Goal: Task Accomplishment & Management: Manage account settings

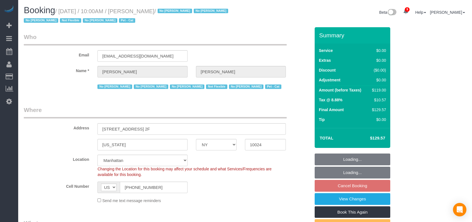
select select "NY"
select select "number:89"
select select "number:90"
select select "number:14"
select select "number:5"
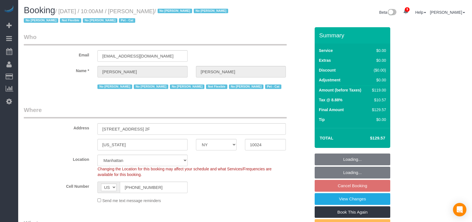
select select "number:21"
select select "object:1473"
select select "spot3"
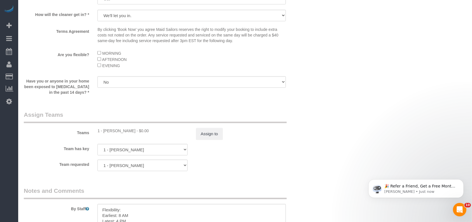
scroll to position [747, 0]
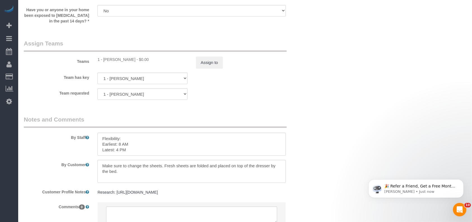
click at [208, 78] on div "Team has key 1 - Kariluz Romero 000- Donna Mercado 000 - Partnerships 000 - TEA…" at bounding box center [167, 78] width 295 height 11
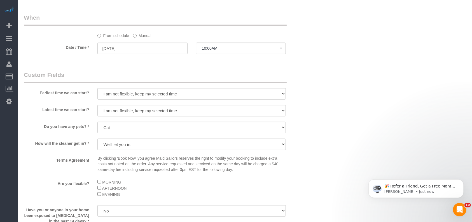
scroll to position [672, 0]
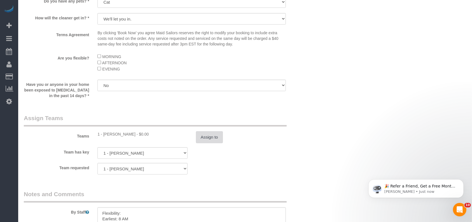
click at [219, 141] on button "Assign to" at bounding box center [209, 137] width 27 height 12
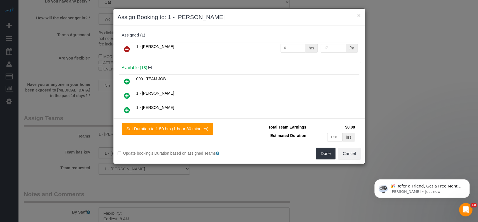
click at [130, 47] on link at bounding box center [126, 49] width 13 height 11
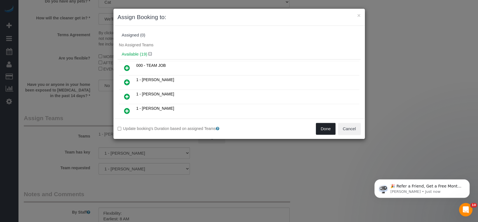
click at [326, 127] on button "Done" at bounding box center [326, 129] width 20 height 12
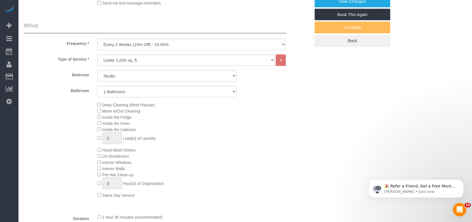
scroll to position [112, 0]
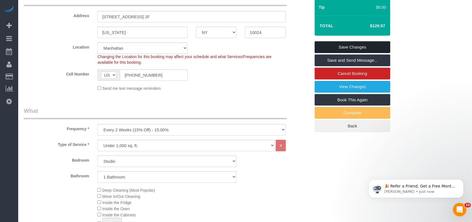
click at [369, 43] on link "Save Changes" at bounding box center [353, 47] width 76 height 12
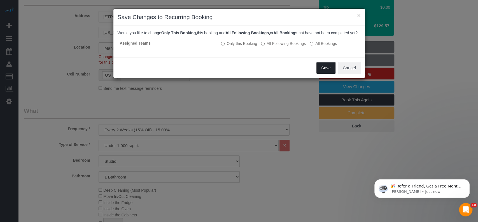
click at [329, 68] on button "Save" at bounding box center [325, 68] width 19 height 12
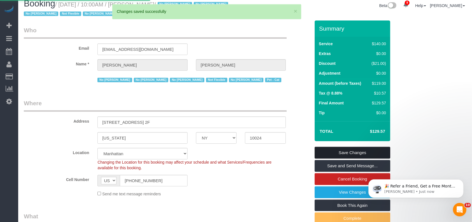
scroll to position [0, 0]
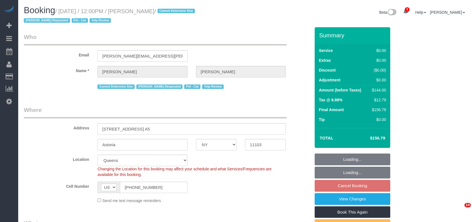
select select "NY"
select select "1"
select select "string:stripe-pm_1LXcSW4VGloSiKo7DSrAZGau"
select select "number:89"
select select "number:90"
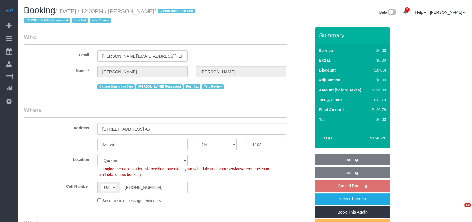
select select "number:14"
select select "number:5"
select select "spot5"
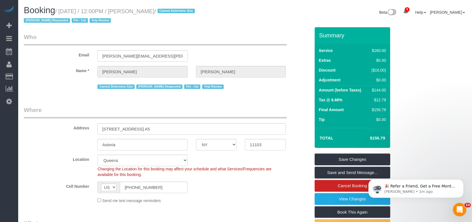
drag, startPoint x: 60, startPoint y: 10, endPoint x: 178, endPoint y: 12, distance: 117.1
click at [178, 12] on small "/ August 17, 2025 / 12:00PM / Michael Zadorian / Cannot Determine Size Kariluz …" at bounding box center [110, 16] width 173 height 16
copy small "August 17, 2025 / 12:00PM / Michael Zadorian"
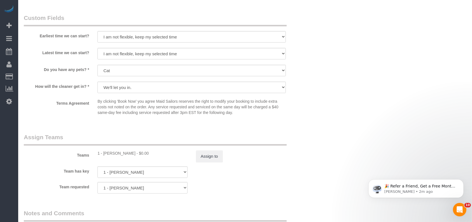
scroll to position [747, 0]
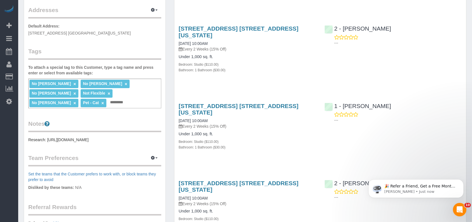
scroll to position [261, 0]
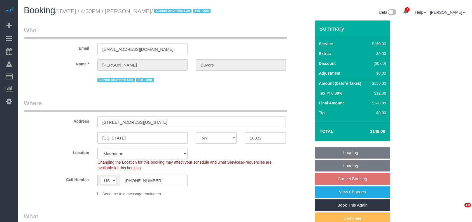
select select "NY"
select select "spot9"
select select "object:715"
select select "string:stripe-pm_1QlZLV4VGloSiKo7XdppEUXZ"
select select "number:60"
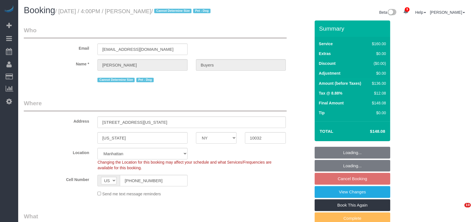
select select "number:76"
select select "number:13"
select select "number:5"
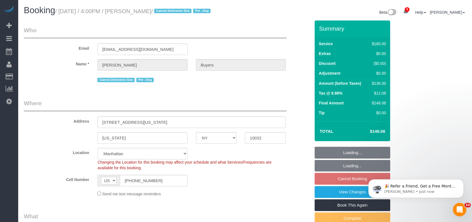
select select "object:1282"
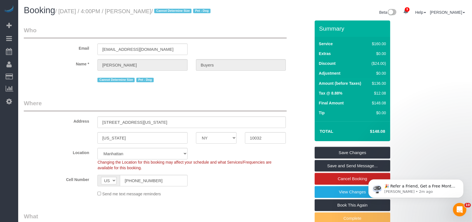
drag, startPoint x: 61, startPoint y: 10, endPoint x: 177, endPoint y: 8, distance: 115.7
click at [177, 8] on h1 "Booking / August 17, 2025 / 4:00PM / Samantha Buyers / Cannot Determine Size Pe…" at bounding box center [132, 11] width 217 height 10
copy small "August 17, 2025 / 4:00PM / Samantha Buyers"
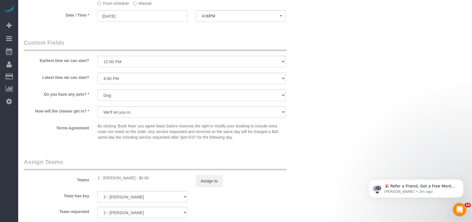
scroll to position [523, 0]
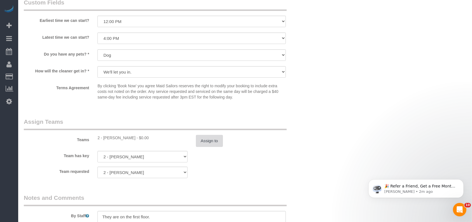
click at [207, 142] on button "Assign to" at bounding box center [209, 141] width 27 height 12
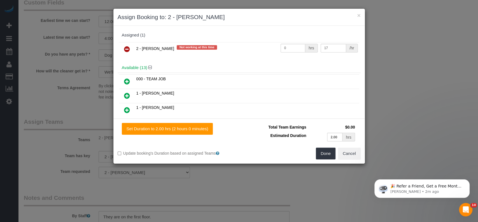
click at [122, 44] on link at bounding box center [126, 49] width 13 height 11
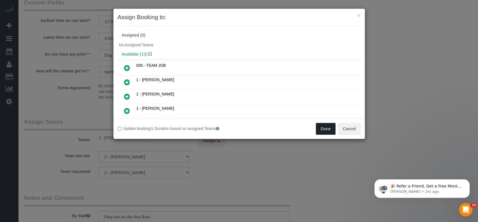
click at [328, 127] on button "Done" at bounding box center [326, 129] width 20 height 12
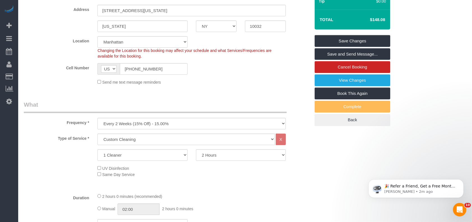
scroll to position [0, 0]
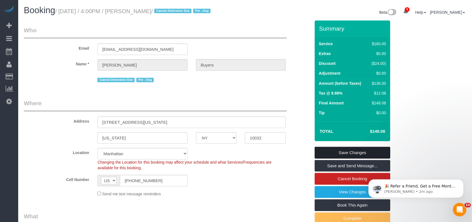
click at [370, 152] on link "Save Changes" at bounding box center [353, 152] width 76 height 12
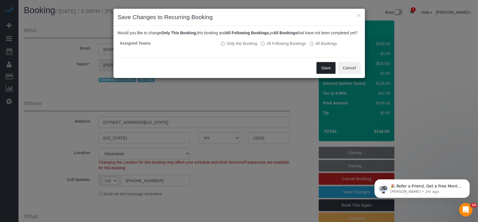
click at [326, 74] on button "Save" at bounding box center [325, 68] width 19 height 12
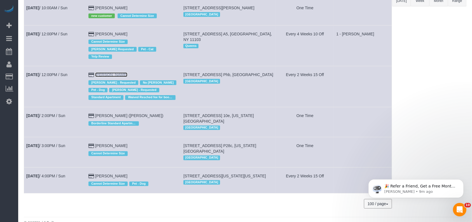
scroll to position [135, 0]
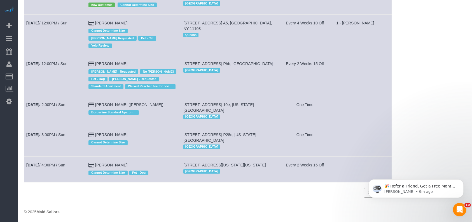
drag, startPoint x: 120, startPoint y: 156, endPoint x: 78, endPoint y: 169, distance: 44.2
click at [77, 169] on td "Aug 17th / 4:00PM / Sun" at bounding box center [55, 169] width 62 height 26
click at [95, 162] on link "[PERSON_NAME]" at bounding box center [111, 164] width 32 height 4
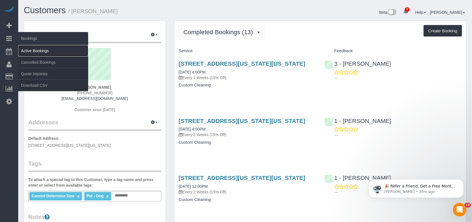
drag, startPoint x: 40, startPoint y: 52, endPoint x: 45, endPoint y: 53, distance: 5.2
click at [41, 52] on link "Active Bookings" at bounding box center [53, 50] width 70 height 11
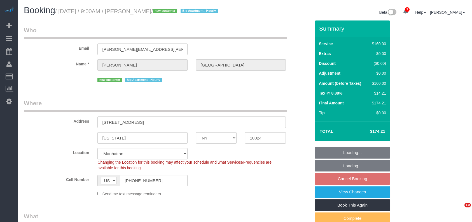
select select "NY"
select select "spot2"
select select "number:57"
select select "number:71"
select select "number:15"
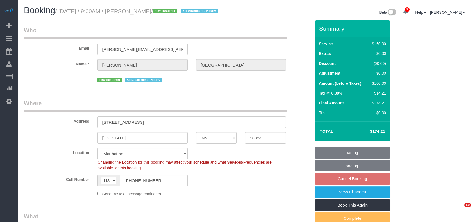
select select "number:5"
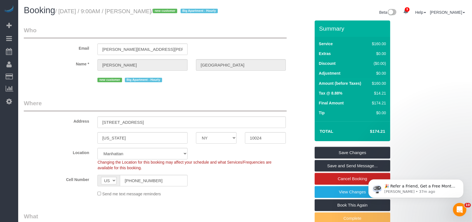
copy small "August 17, 2025 / 9:00AM / Laura Sheffield"
drag, startPoint x: 61, startPoint y: 9, endPoint x: 171, endPoint y: 23, distance: 110.6
click at [170, 17] on div "Booking / August 17, 2025 / 9:00AM / Laura Sheffield / new customer Big Apartme…" at bounding box center [245, 13] width 451 height 15
drag, startPoint x: 60, startPoint y: 11, endPoint x: 168, endPoint y: 11, distance: 107.3
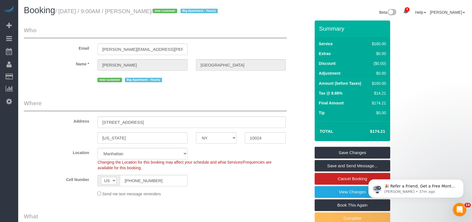
click at [168, 11] on small "/ August 17, 2025 / 9:00AM / Laura Sheffield / new customer Big Apartment - Hou…" at bounding box center [137, 11] width 164 height 6
copy small "August 17, 2025 / 9:00AM / Laura Sheffield"
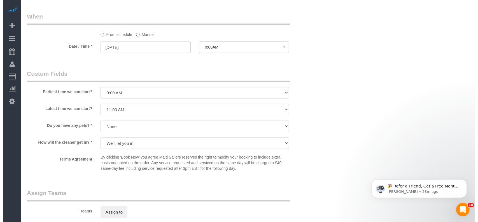
scroll to position [516, 0]
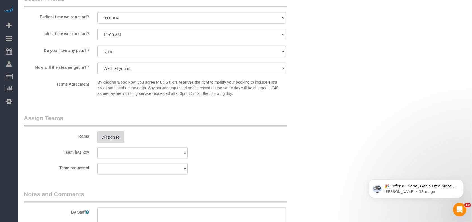
click at [110, 138] on button "Assign to" at bounding box center [110, 137] width 27 height 12
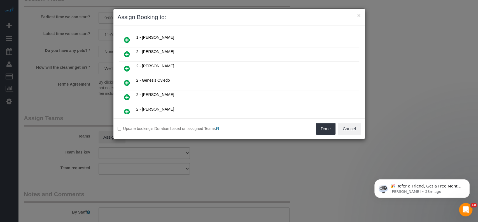
scroll to position [149, 0]
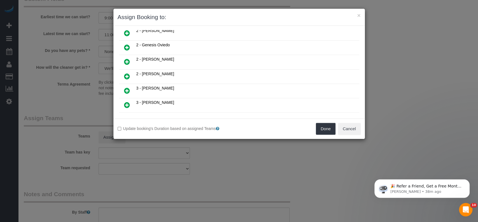
drag, startPoint x: 127, startPoint y: 84, endPoint x: 170, endPoint y: 92, distance: 43.6
click at [128, 87] on icon at bounding box center [127, 90] width 6 height 7
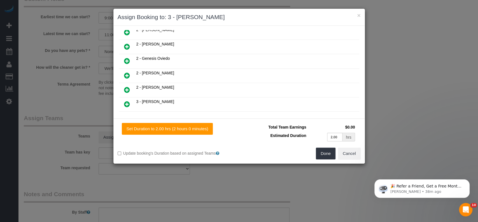
scroll to position [162, 0]
click at [323, 154] on button "Done" at bounding box center [326, 153] width 20 height 12
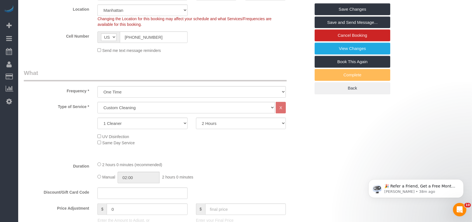
scroll to position [0, 0]
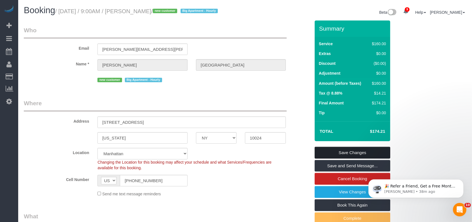
click at [362, 150] on link "Save Changes" at bounding box center [353, 152] width 76 height 12
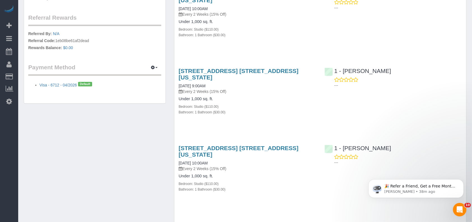
scroll to position [336, 0]
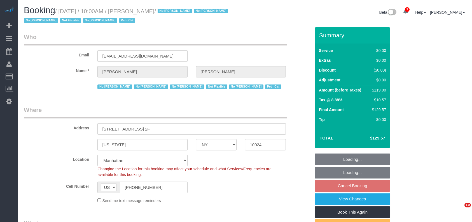
select select "NY"
select select "spot3"
select select "number:89"
select select "number:90"
select select "number:14"
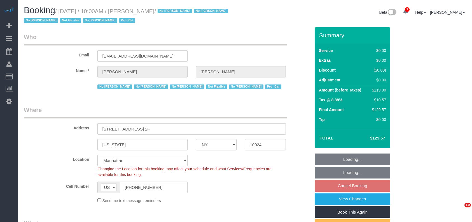
select select "number:5"
select select "number:21"
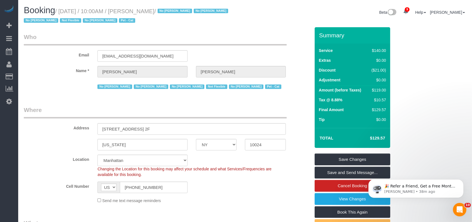
drag, startPoint x: 60, startPoint y: 10, endPoint x: 170, endPoint y: 45, distance: 114.9
click at [170, 10] on small "/ [DATE] / 10:00AM / [PERSON_NAME] / No [PERSON_NAME] No [PERSON_NAME] No [PERS…" at bounding box center [127, 16] width 206 height 16
copy small "[DATE] / 10:00AM / [PERSON_NAME]"
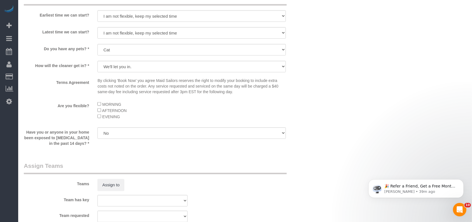
scroll to position [672, 0]
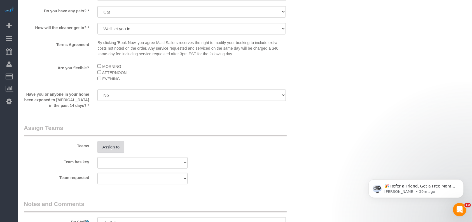
click at [113, 149] on button "Assign to" at bounding box center [110, 147] width 27 height 12
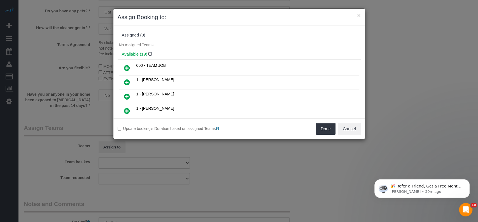
drag, startPoint x: 127, startPoint y: 80, endPoint x: 279, endPoint y: 104, distance: 154.1
click at [127, 80] on icon at bounding box center [127, 82] width 6 height 7
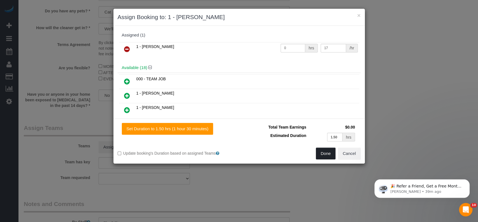
click at [322, 156] on button "Done" at bounding box center [326, 153] width 20 height 12
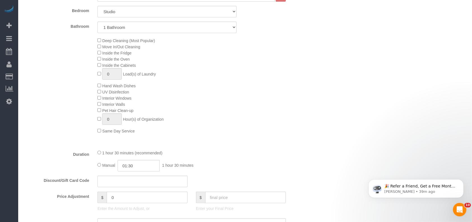
scroll to position [74, 0]
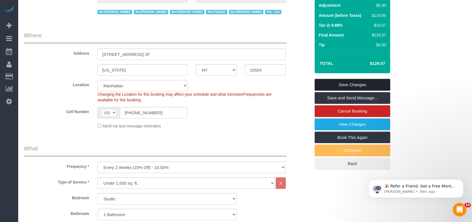
click at [351, 80] on link "Save Changes" at bounding box center [353, 85] width 76 height 12
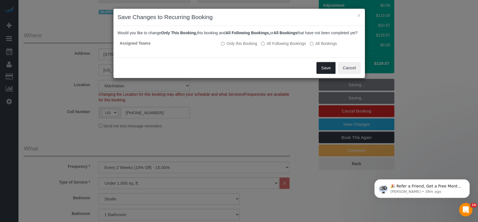
click at [325, 71] on button "Save" at bounding box center [325, 68] width 19 height 12
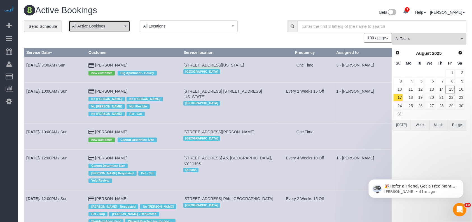
click at [120, 25] on span "All Active Bookings" at bounding box center [97, 26] width 51 height 6
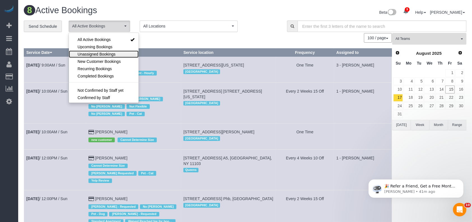
drag, startPoint x: 99, startPoint y: 51, endPoint x: 155, endPoint y: 47, distance: 56.4
click at [99, 50] on link "Unassigned Bookings" at bounding box center [104, 53] width 70 height 7
select select "**********"
drag, startPoint x: 165, startPoint y: 44, endPoint x: 175, endPoint y: 44, distance: 10.1
click at [166, 44] on div "0 Bookings found. We couldn't find any bookings that matched your search. Creat…" at bounding box center [208, 185] width 369 height 304
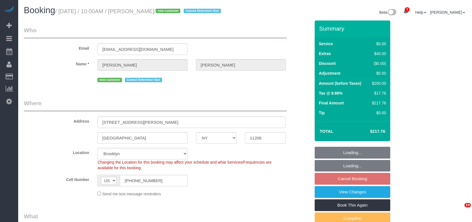
select select "NY"
select select "1"
select select "spot3"
select select "number:58"
select select "number:90"
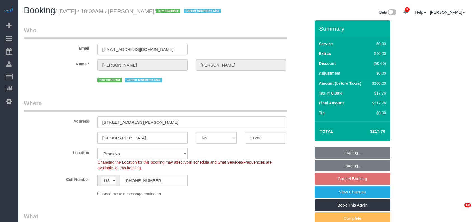
select select "number:15"
select select "number:7"
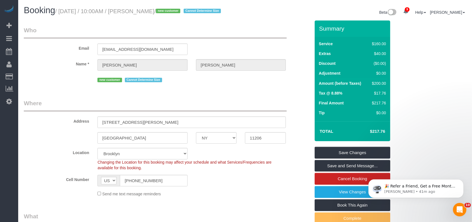
drag, startPoint x: 59, startPoint y: 8, endPoint x: 167, endPoint y: 11, distance: 107.6
click at [167, 11] on small "/ August 17, 2025 / 10:00AM / Ifeoma Odum / new customer Cannot Determine Size" at bounding box center [138, 11] width 167 height 6
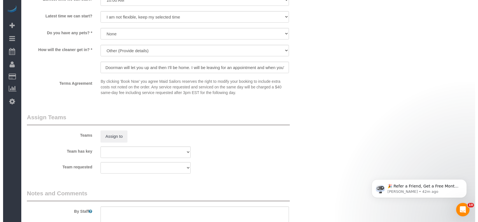
scroll to position [672, 0]
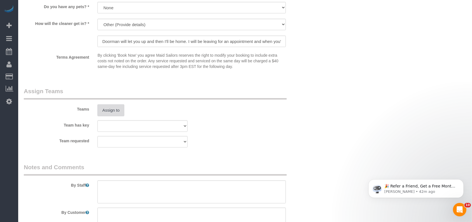
click at [115, 112] on button "Assign to" at bounding box center [110, 110] width 27 height 12
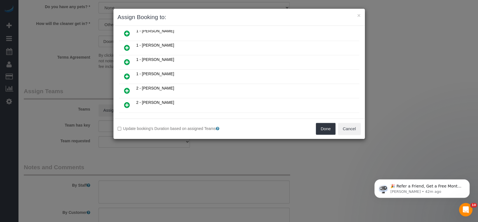
scroll to position [149, 0]
click at [125, 44] on icon at bounding box center [127, 47] width 6 height 7
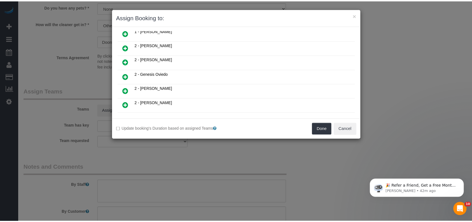
scroll to position [162, 0]
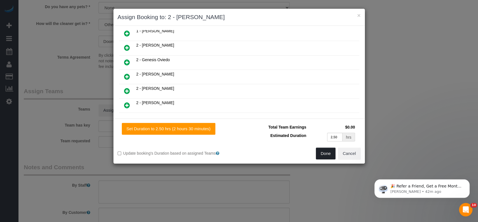
click at [325, 154] on button "Done" at bounding box center [326, 153] width 20 height 12
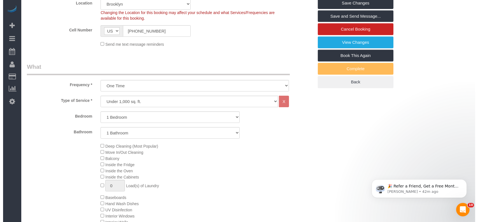
scroll to position [0, 0]
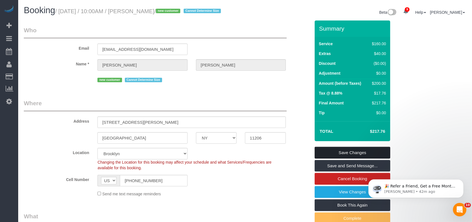
drag, startPoint x: 353, startPoint y: 148, endPoint x: 349, endPoint y: 146, distance: 4.0
click at [352, 148] on link "Save Changes" at bounding box center [353, 152] width 76 height 12
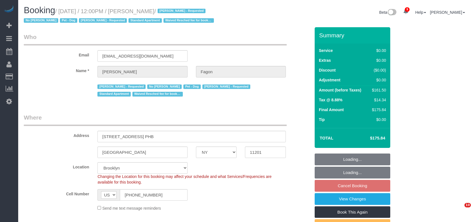
select select "NY"
select select "1"
select select "2"
select select "string:stripe-pm_1N7MCH4VGloSiKo7X7U6WIVW"
select select "number:60"
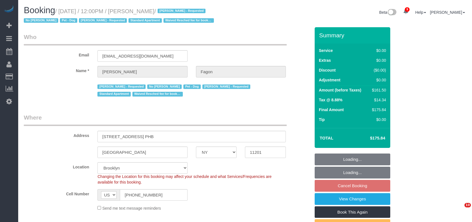
select select "number:74"
select select "number:13"
select select "number:5"
select select "spot65"
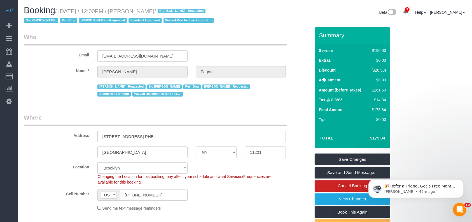
drag, startPoint x: 59, startPoint y: 10, endPoint x: 165, endPoint y: 10, distance: 106.1
click at [165, 10] on small "/ August 17, 2025 / 12:00PM / Olivia Fagon / Andrea Thomas - Requested No Warre…" at bounding box center [120, 16] width 192 height 16
copy small "August 17, 2025 / 12:00PM / Olivia Fagon"
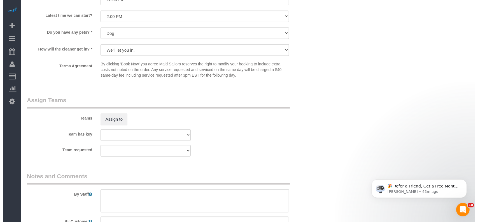
scroll to position [672, 0]
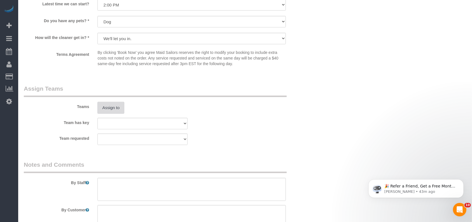
click at [118, 113] on button "Assign to" at bounding box center [110, 108] width 27 height 12
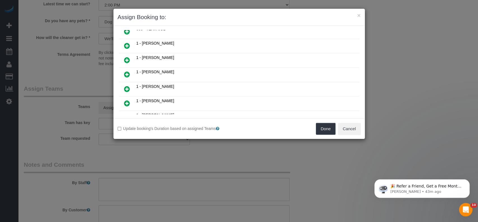
scroll to position [112, 0]
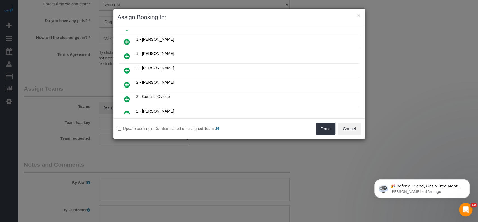
click at [126, 81] on icon at bounding box center [127, 84] width 6 height 7
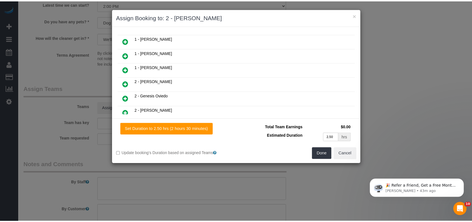
scroll to position [125, 0]
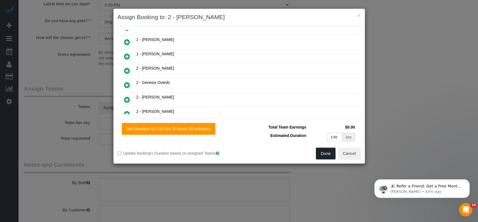
click at [325, 153] on button "Done" at bounding box center [326, 153] width 20 height 12
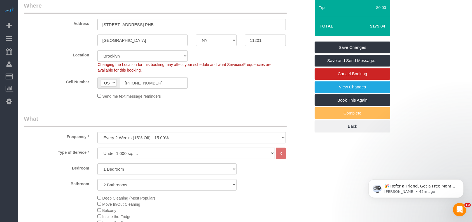
scroll to position [37, 0]
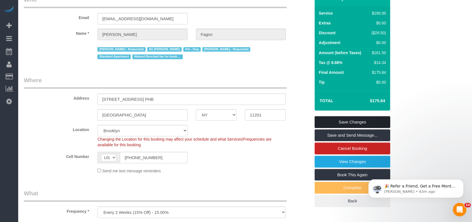
click at [357, 118] on link "Save Changes" at bounding box center [353, 122] width 76 height 12
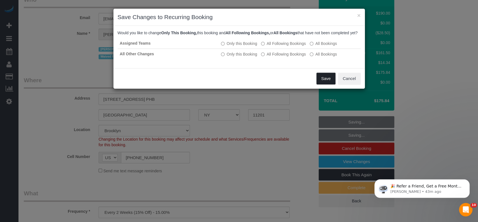
click at [322, 84] on button "Save" at bounding box center [325, 79] width 19 height 12
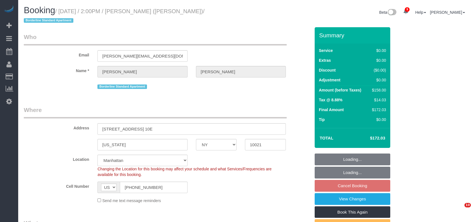
select select "NY"
select select "2"
select select "string:stripe-pm_1R58S94VGloSiKo7oTDM75CS"
select select "spot66"
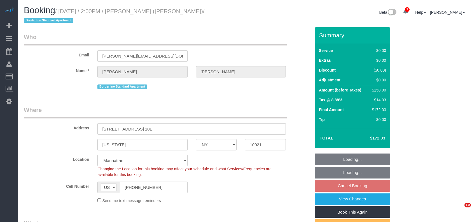
select select "number:89"
select select "number:90"
select select "number:15"
select select "number:6"
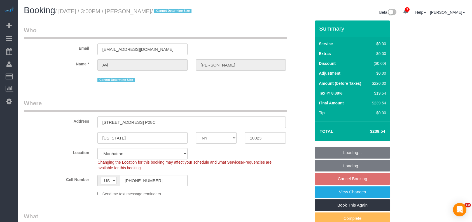
select select "NY"
select select "2"
select select "spot67"
select select "number:61"
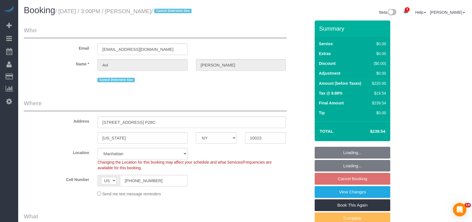
select select "number:77"
select select "number:15"
select select "number:5"
select select "NY"
select select "number:60"
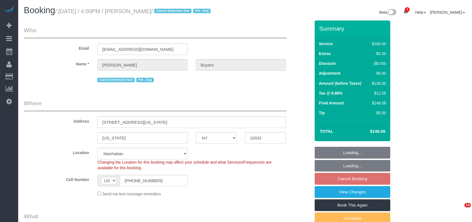
select select "number:76"
select select "number:13"
select select "number:5"
select select "spot9"
